Goal: Task Accomplishment & Management: Manage account settings

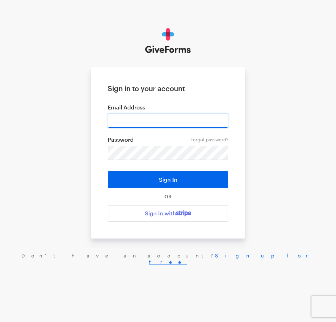
click at [167, 114] on input "email" at bounding box center [168, 121] width 121 height 14
type input "haltura@brightfocus.org"
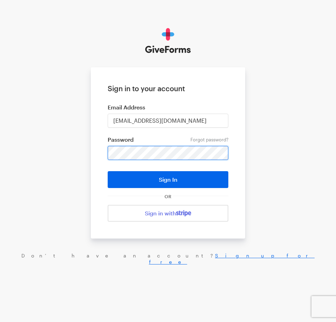
click at [108, 171] on button "Sign In" at bounding box center [168, 179] width 121 height 17
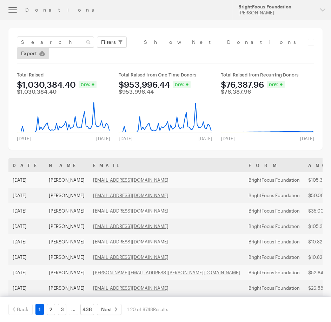
click at [39, 9] on div "Donations" at bounding box center [124, 10] width 199 height 6
